Goal: Check status: Check status

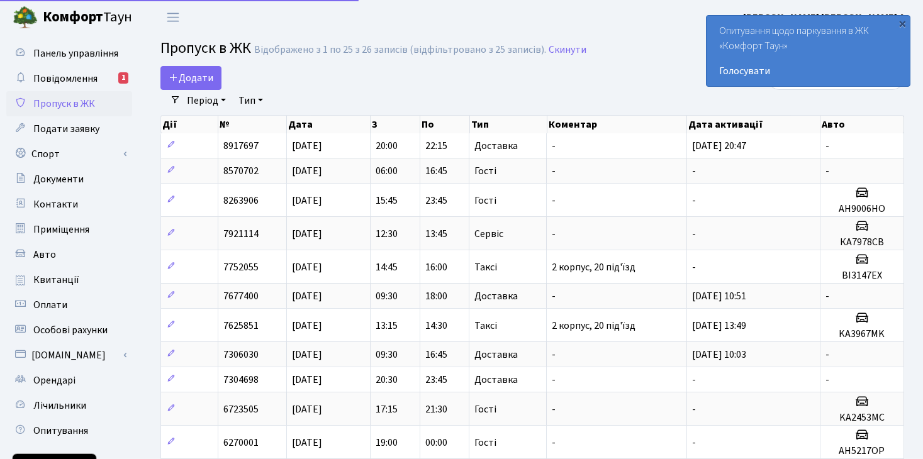
select select "25"
click at [52, 274] on span "Квитанції" at bounding box center [56, 280] width 46 height 14
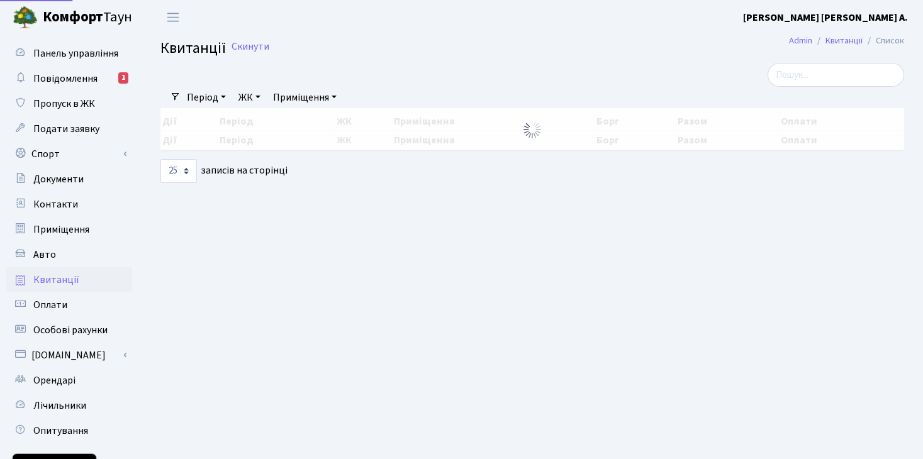
select select "25"
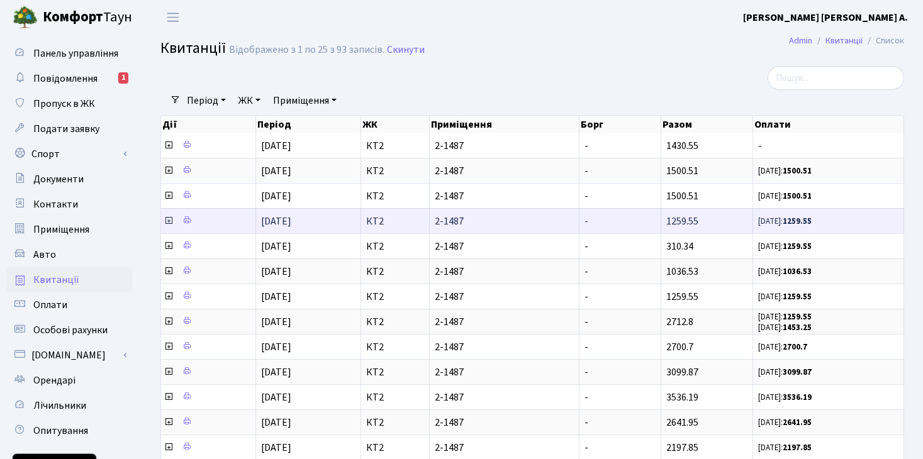
click at [166, 220] on icon at bounding box center [169, 221] width 10 height 10
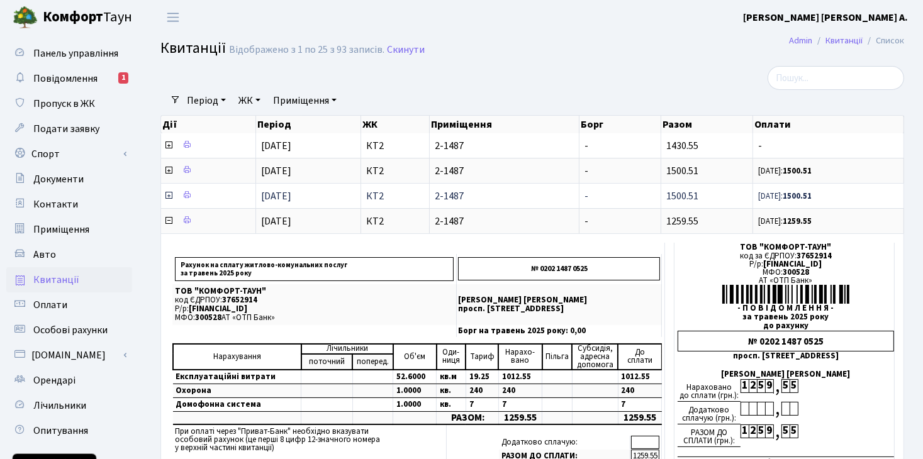
click at [167, 195] on icon at bounding box center [169, 196] width 10 height 10
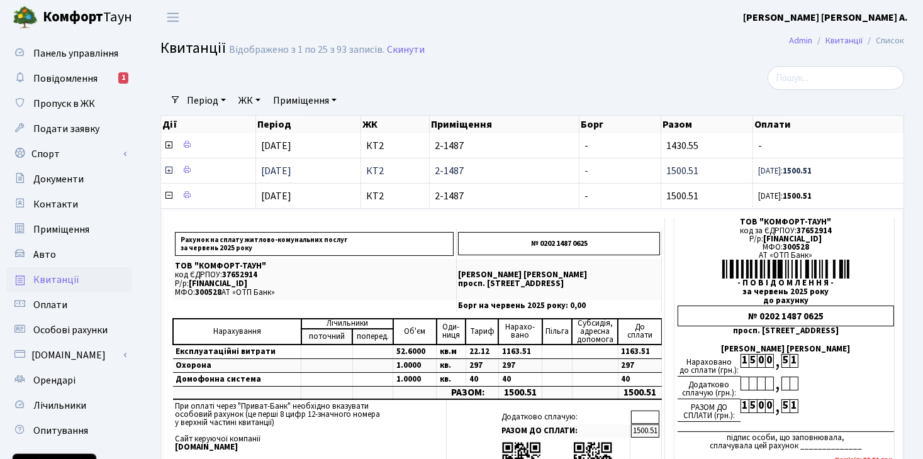
click at [168, 169] on icon at bounding box center [169, 170] width 10 height 10
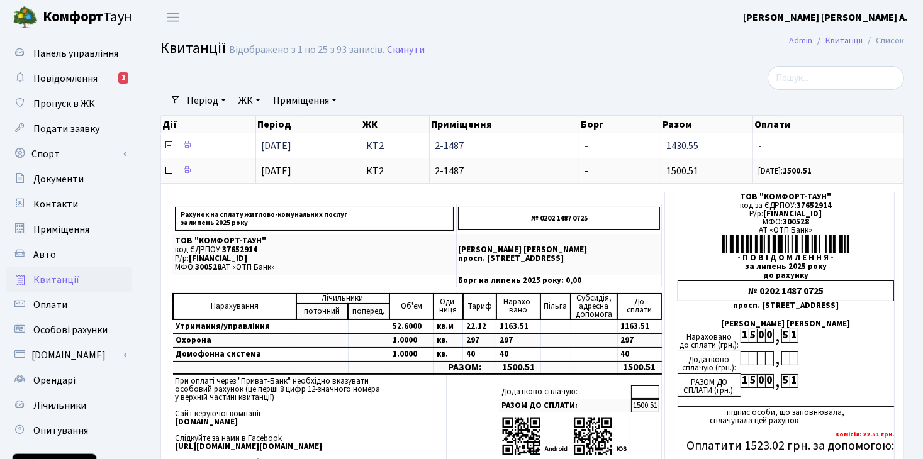
click at [169, 144] on icon at bounding box center [169, 145] width 10 height 10
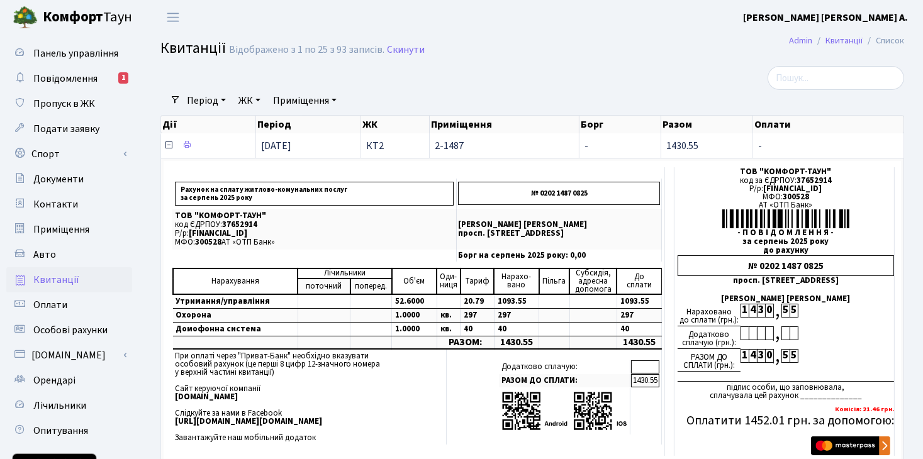
click at [169, 145] on icon at bounding box center [169, 145] width 10 height 10
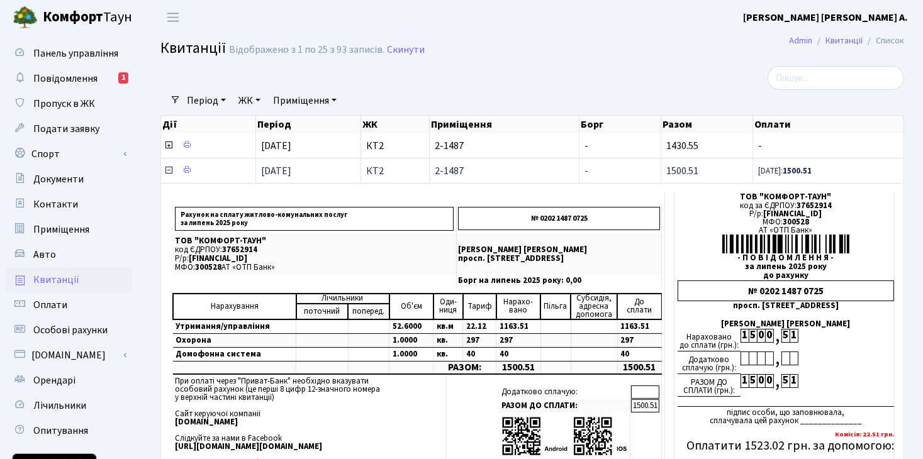
click at [165, 172] on icon at bounding box center [169, 170] width 10 height 10
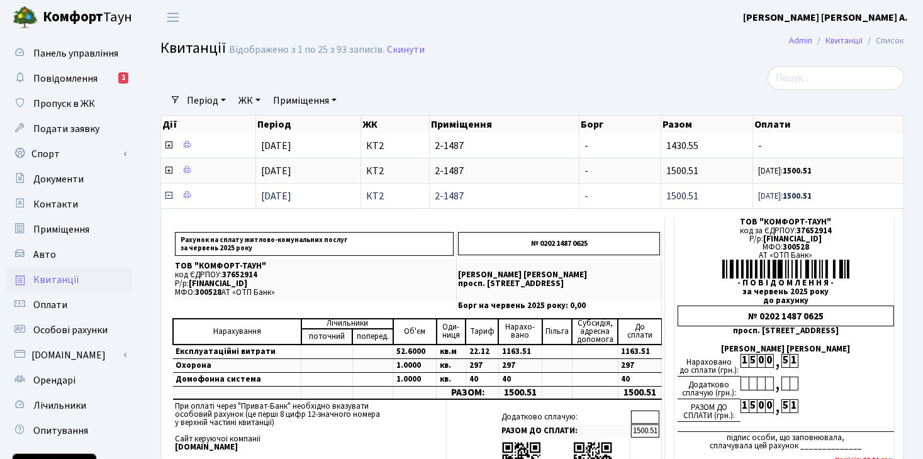
click at [166, 195] on icon at bounding box center [169, 196] width 10 height 10
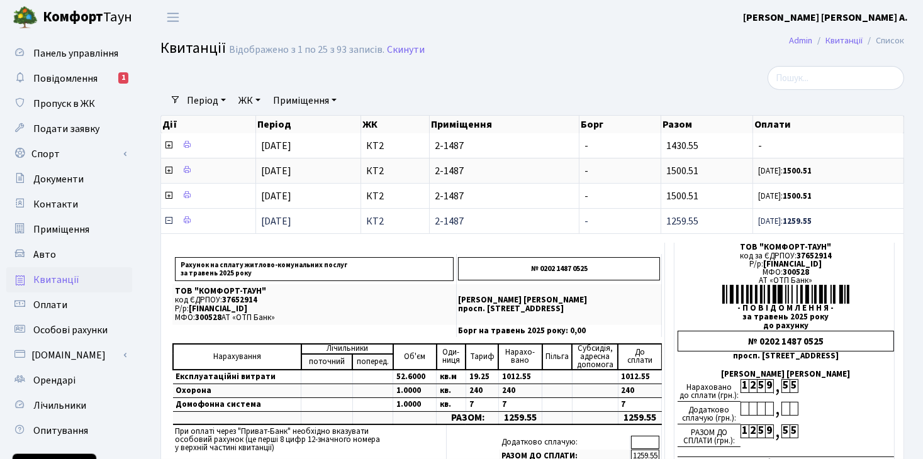
click at [169, 219] on icon at bounding box center [169, 221] width 10 height 10
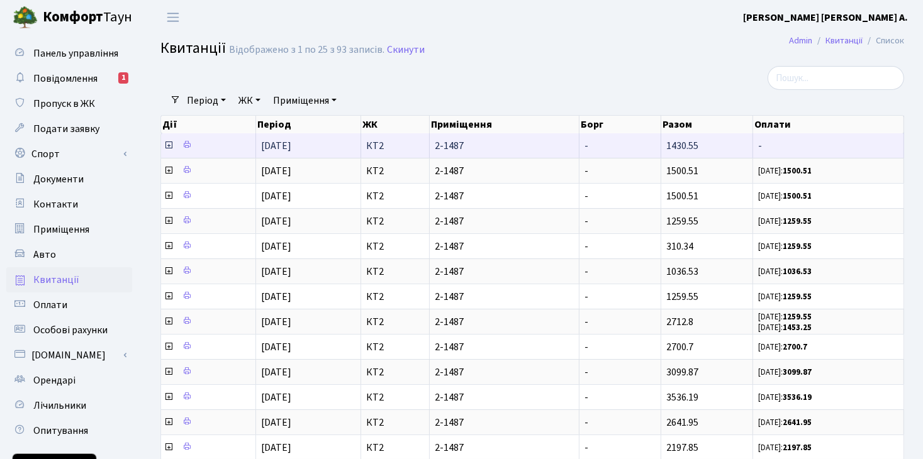
click at [165, 146] on icon at bounding box center [169, 145] width 10 height 10
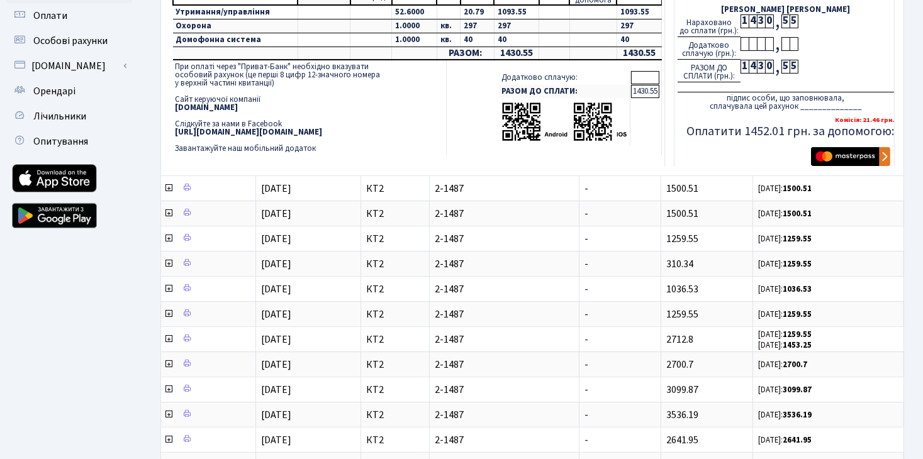
scroll to position [314, 0]
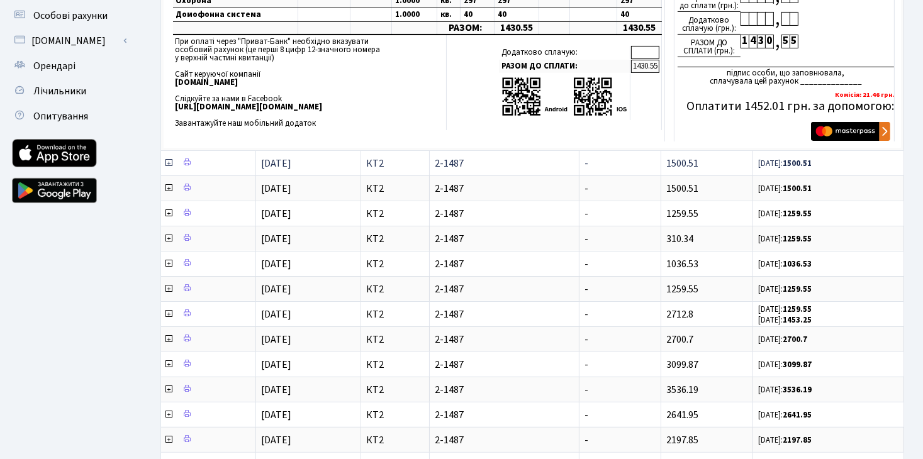
click at [168, 164] on icon at bounding box center [169, 163] width 10 height 10
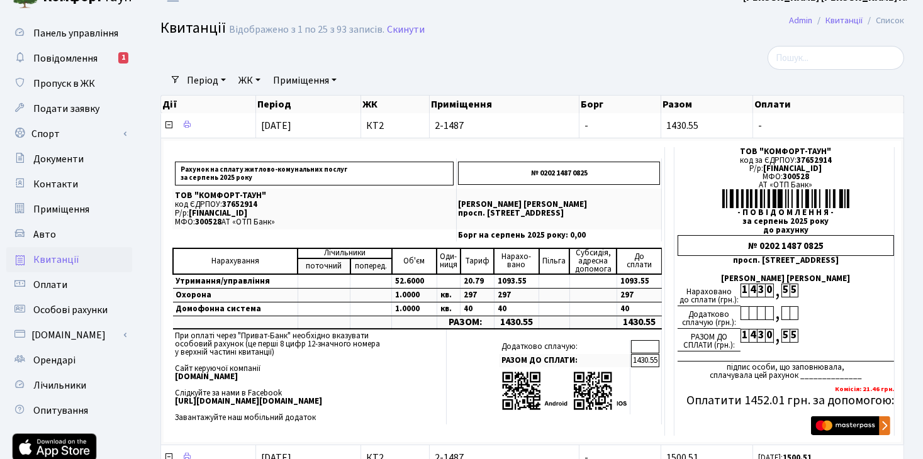
scroll to position [0, 0]
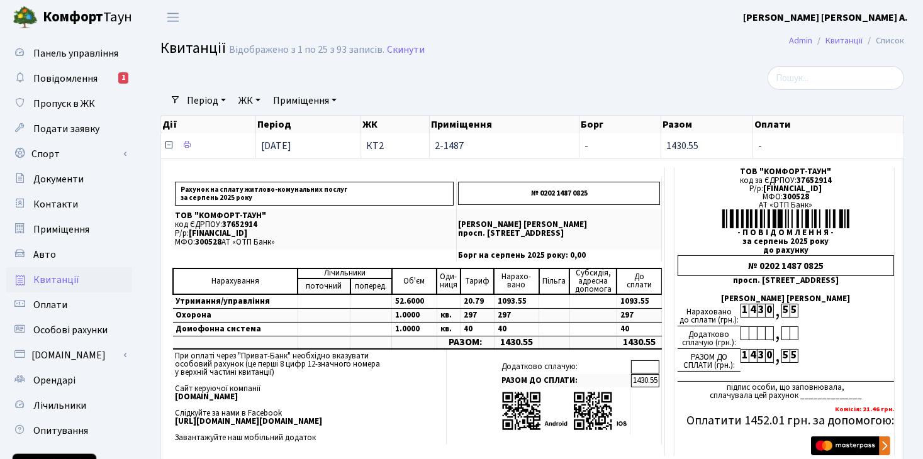
click at [166, 147] on icon at bounding box center [169, 145] width 10 height 10
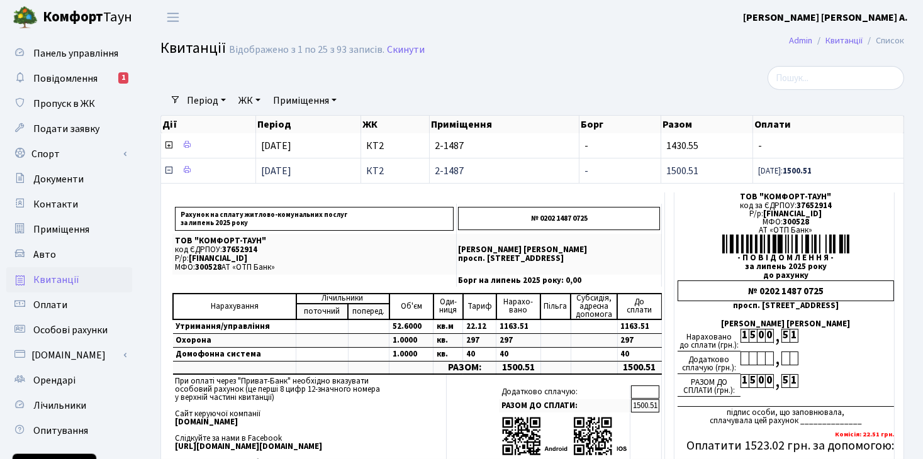
click at [169, 172] on icon at bounding box center [169, 170] width 10 height 10
